Goal: Task Accomplishment & Management: Use online tool/utility

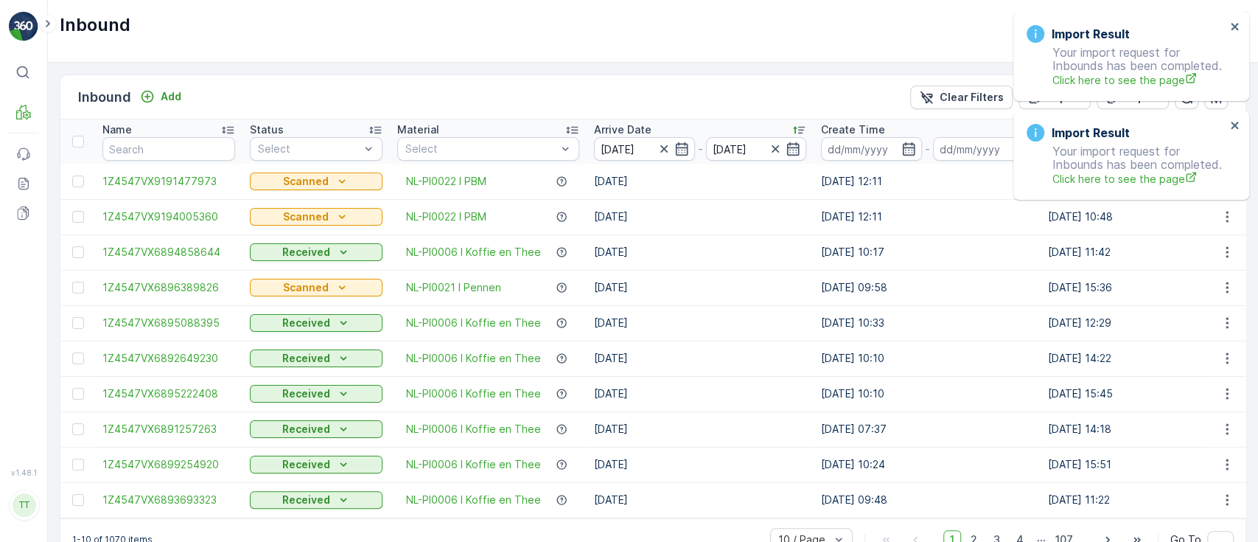
scroll to position [37, 0]
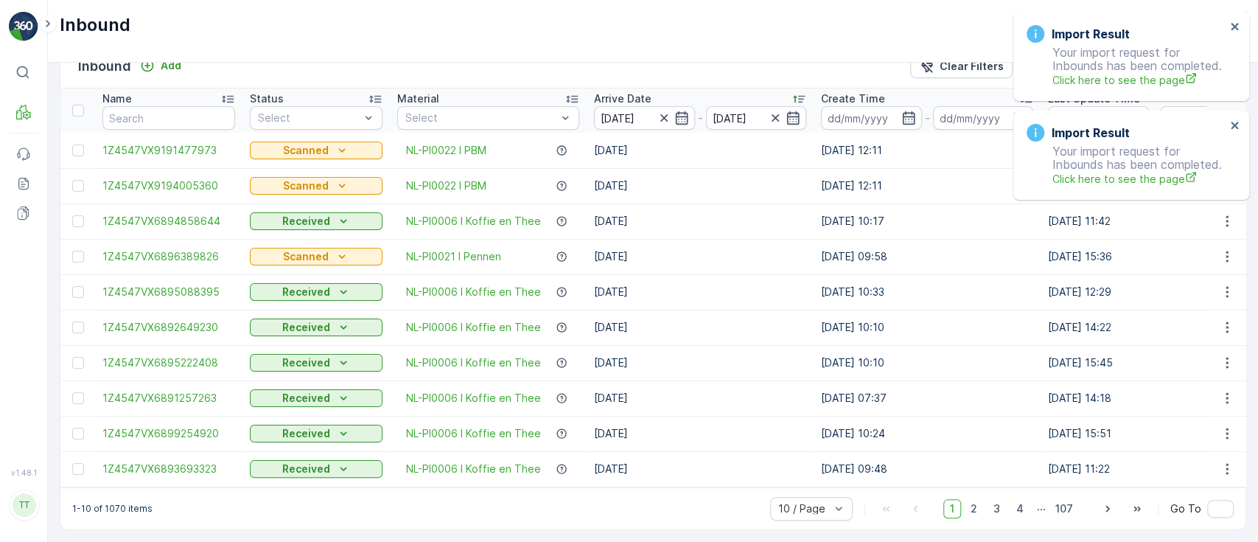
click at [1227, 27] on div "Import Result Your import request for Inbounds has been completed. Click here t…" at bounding box center [1126, 56] width 208 height 71
click at [1233, 29] on icon "close" at bounding box center [1235, 27] width 10 height 12
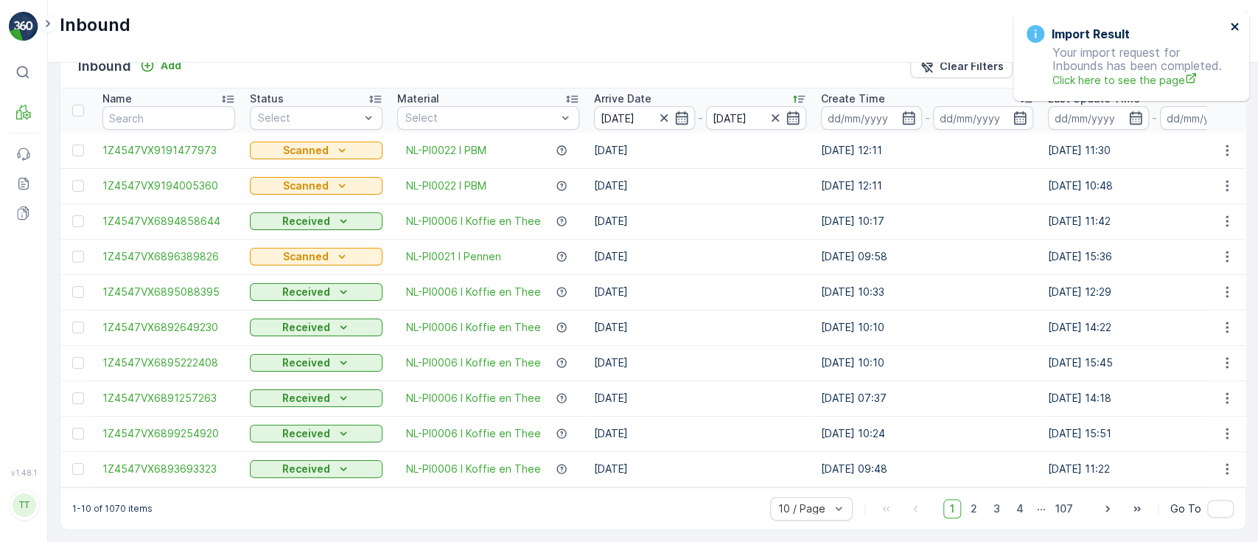
click at [1235, 26] on icon "close" at bounding box center [1233, 26] width 7 height 7
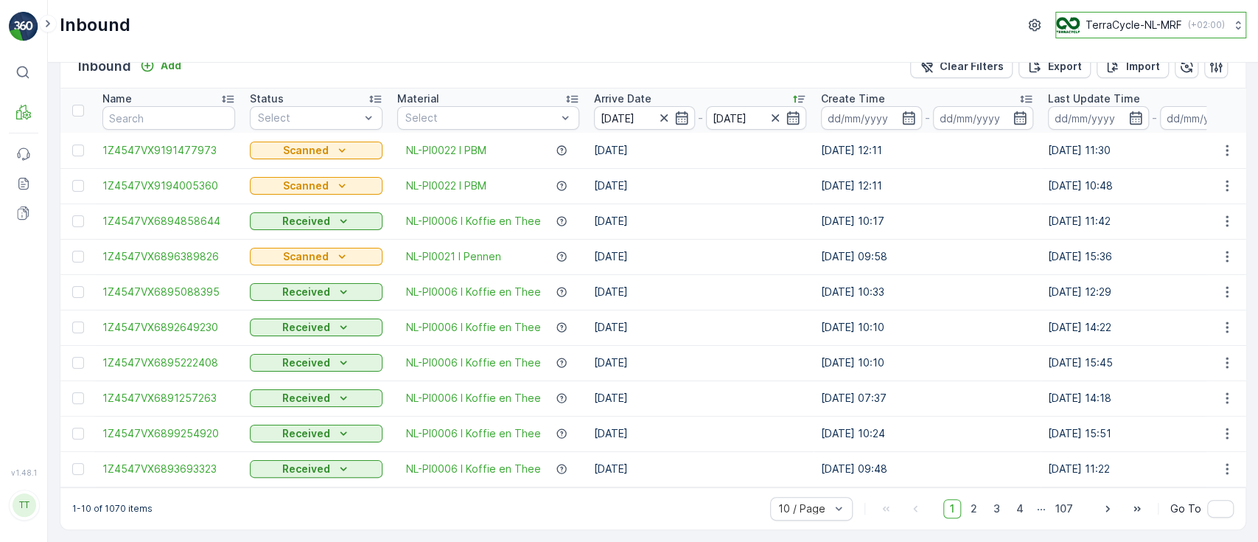
click at [1143, 29] on p "TerraCycle-NL-MRF" at bounding box center [1133, 25] width 97 height 15
type input "t"
type input "nl"
click at [1111, 98] on span "Europe/[GEOGRAPHIC_DATA] (+02:00)" at bounding box center [1147, 104] width 164 height 12
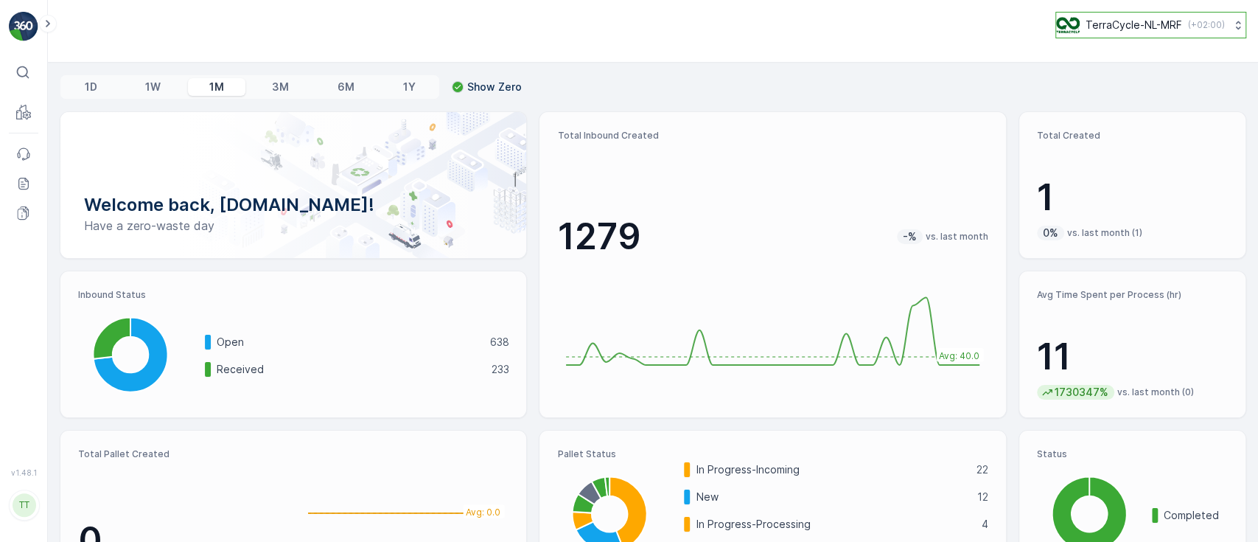
click at [1118, 28] on p "TerraCycle-NL-MRF" at bounding box center [1133, 25] width 97 height 15
